Goal: Task Accomplishment & Management: Use online tool/utility

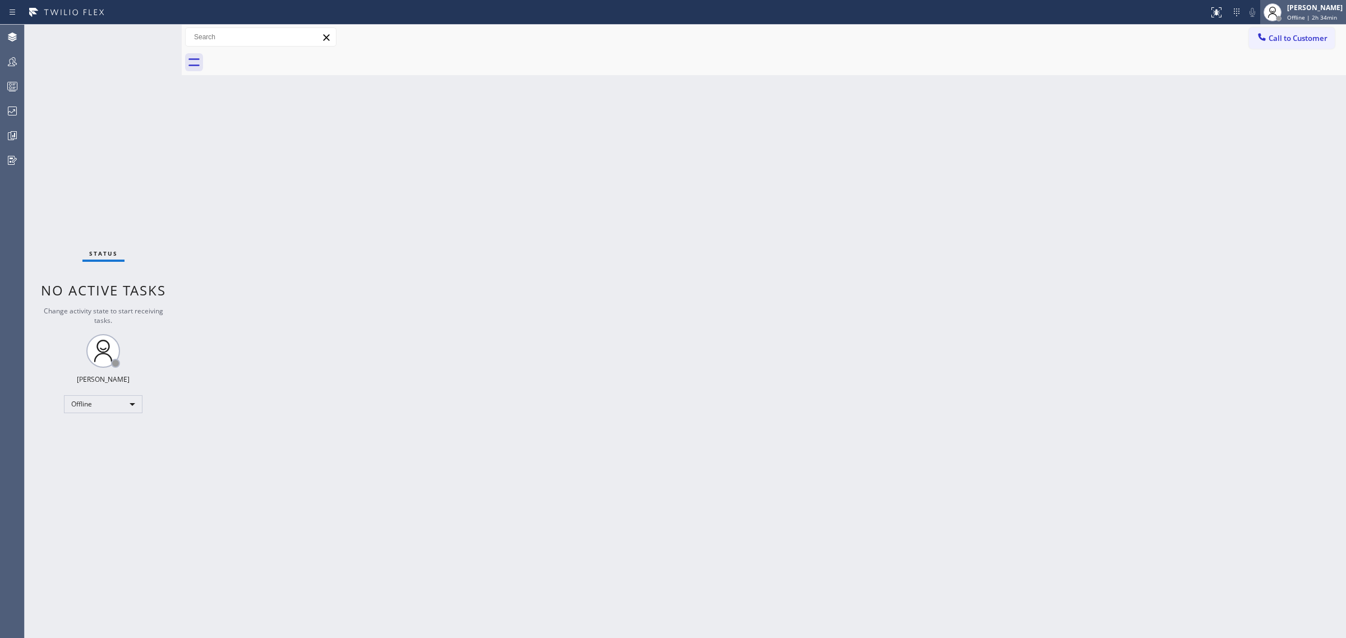
click at [1298, 24] on div "Jehn Kersten Omelgo Offline | 2h 34min" at bounding box center [1303, 12] width 86 height 25
click at [1274, 68] on button "Unavailable" at bounding box center [1290, 74] width 112 height 15
click at [18, 82] on icon at bounding box center [12, 86] width 13 height 13
